Goal: Information Seeking & Learning: Find specific page/section

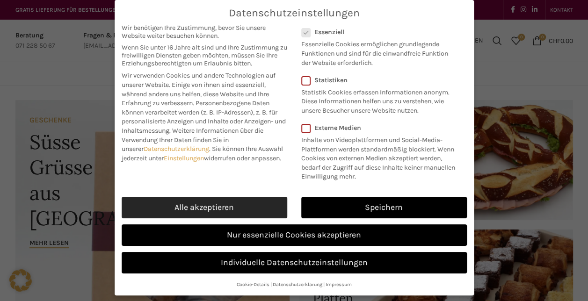
click at [245, 209] on link "Alle akzeptieren" at bounding box center [205, 208] width 166 height 22
checkbox input "true"
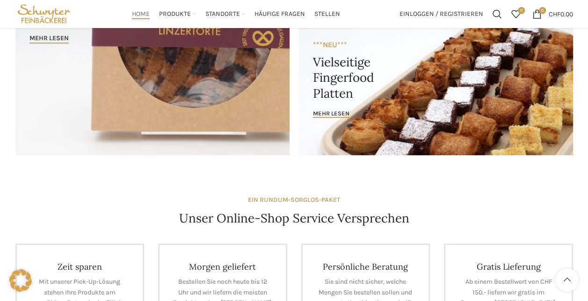
scroll to position [94, 0]
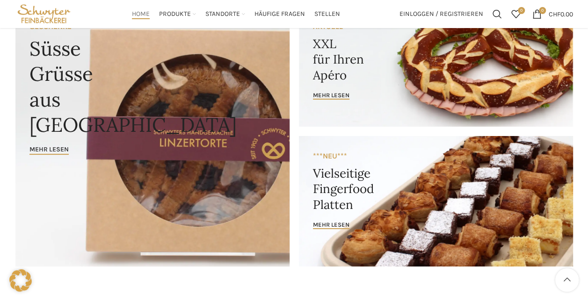
click at [195, 137] on link "Banner link" at bounding box center [152, 137] width 274 height 260
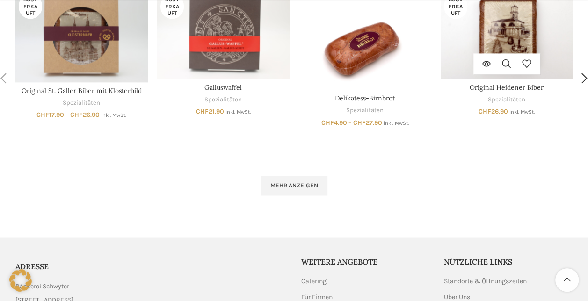
scroll to position [702, 0]
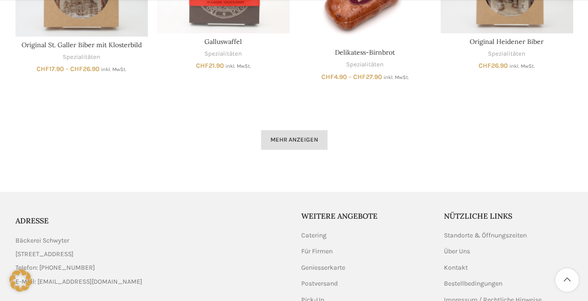
click at [288, 142] on span "Mehr anzeigen" at bounding box center [295, 139] width 48 height 7
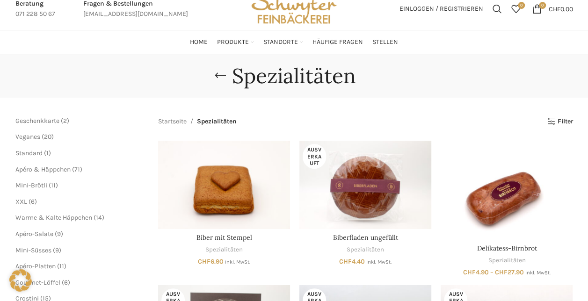
scroll to position [47, 0]
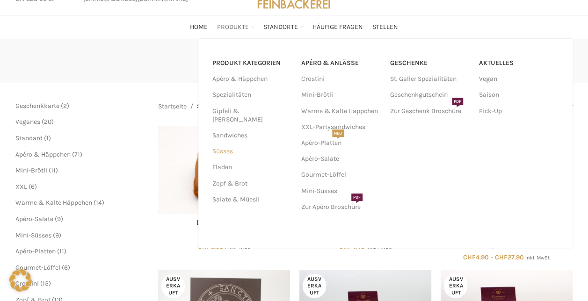
click at [226, 144] on link "Süsses" at bounding box center [252, 152] width 78 height 16
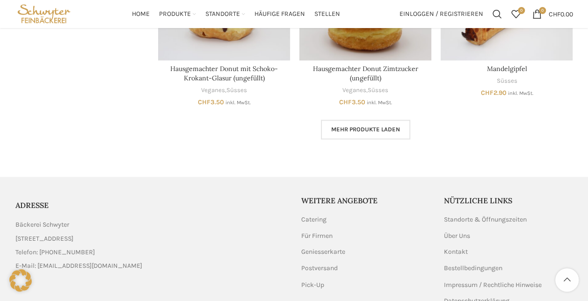
scroll to position [569, 0]
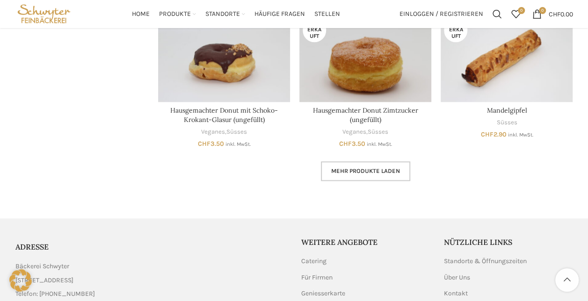
click at [366, 177] on link "Mehr Produkte laden" at bounding box center [365, 172] width 89 height 20
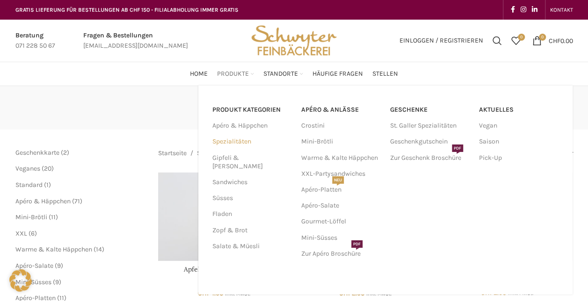
click at [236, 140] on link "Spezialitäten" at bounding box center [252, 142] width 78 height 16
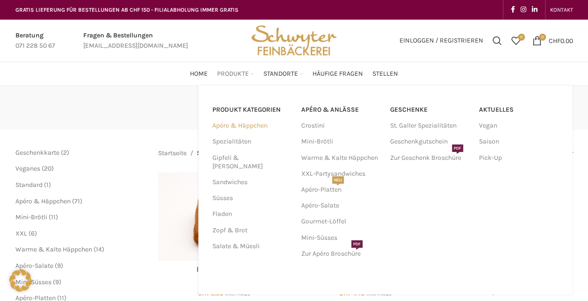
click at [242, 126] on link "Apéro & Häppchen" at bounding box center [252, 126] width 78 height 16
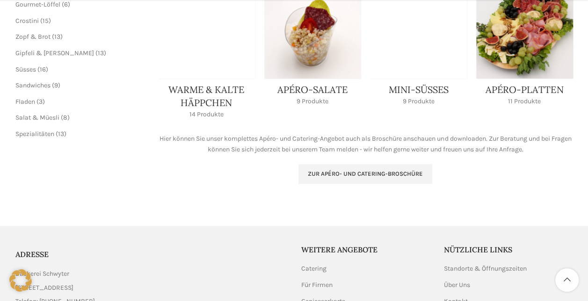
scroll to position [328, 0]
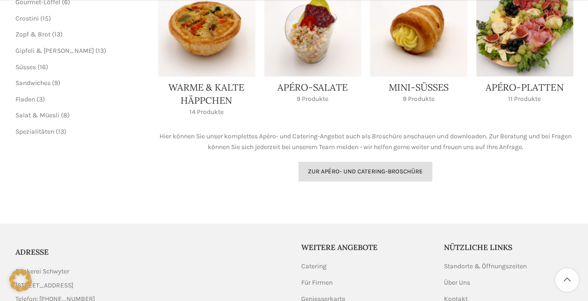
click at [373, 172] on span "Zur Apéro- und Catering-Broschüre" at bounding box center [365, 171] width 115 height 7
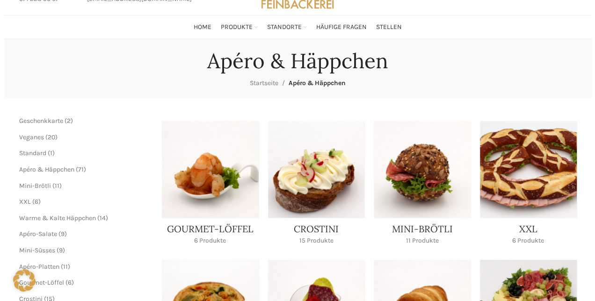
scroll to position [0, 0]
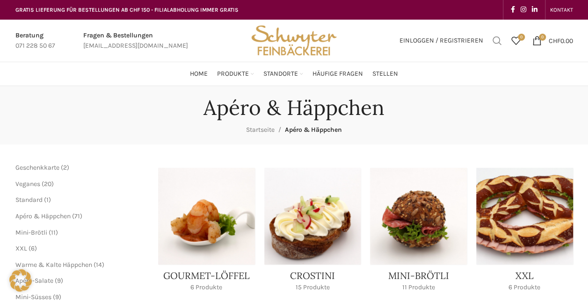
click at [493, 37] on span "Suchen" at bounding box center [497, 40] width 9 height 9
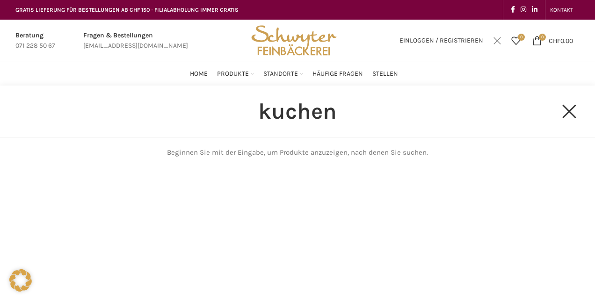
type input "kuchen"
click button "Search" at bounding box center [0, 0] width 0 height 0
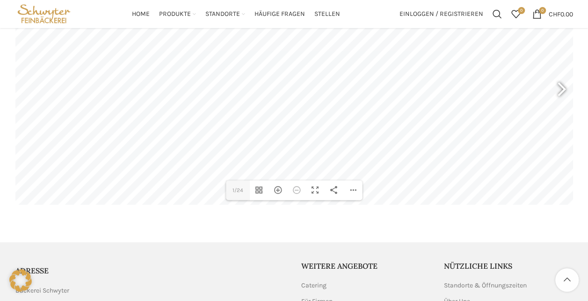
scroll to position [94, 0]
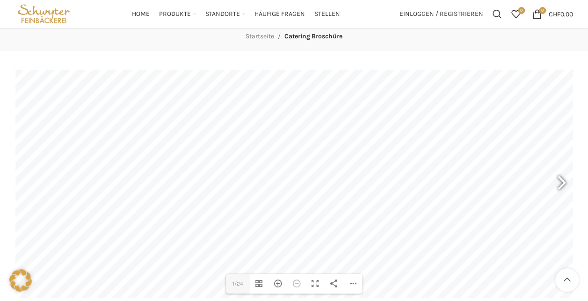
click at [564, 182] on div at bounding box center [558, 184] width 22 height 35
click at [563, 181] on div at bounding box center [558, 184] width 22 height 35
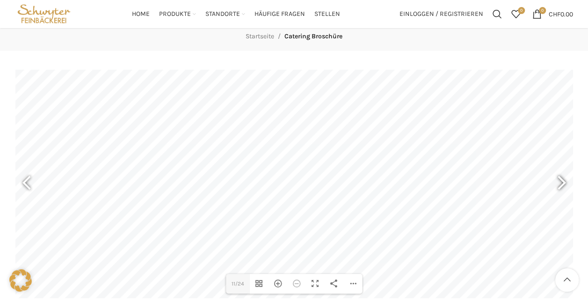
click at [563, 181] on div at bounding box center [558, 184] width 22 height 35
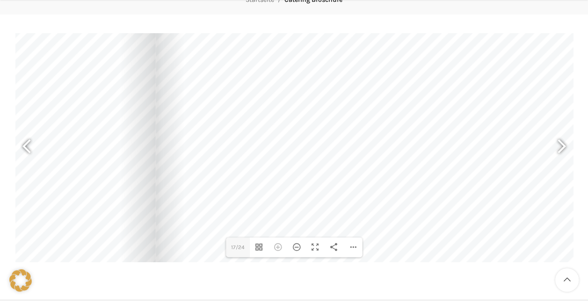
scroll to position [140, 0]
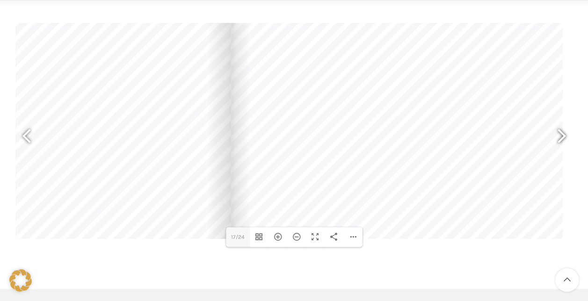
click at [561, 135] on div at bounding box center [558, 137] width 22 height 35
click at [563, 135] on div at bounding box center [558, 137] width 22 height 35
type input "24"
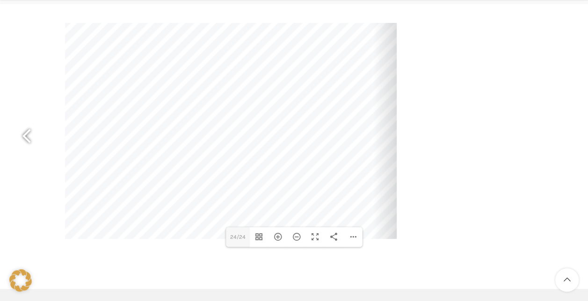
scroll to position [0, 0]
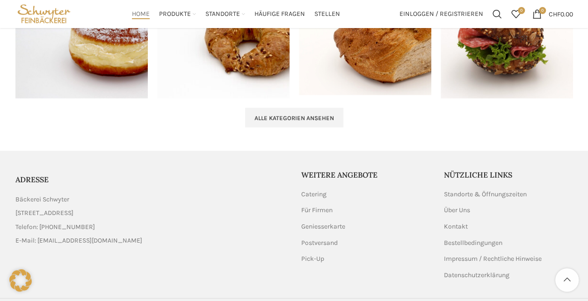
scroll to position [1071, 0]
